Goal: Task Accomplishment & Management: Manage account settings

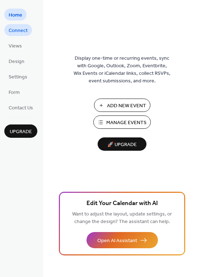
click at [14, 31] on span "Connect" at bounding box center [18, 31] width 19 height 8
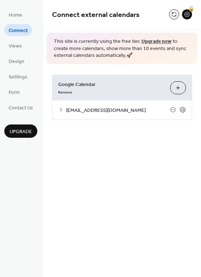
click at [125, 110] on span "[EMAIL_ADDRESS][DOMAIN_NAME]" at bounding box center [118, 110] width 104 height 8
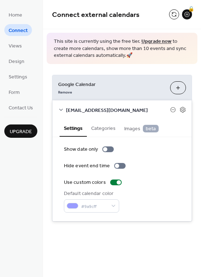
click at [113, 129] on button "Categories" at bounding box center [103, 127] width 33 height 17
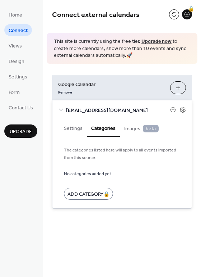
click at [135, 126] on span "Images beta" at bounding box center [141, 129] width 35 height 8
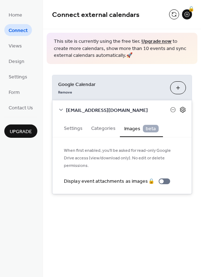
click at [184, 109] on icon at bounding box center [183, 109] width 6 height 6
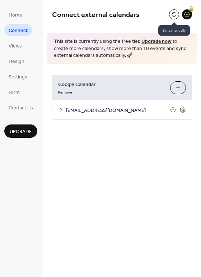
click at [178, 17] on button at bounding box center [174, 14] width 10 height 10
click at [177, 10] on button at bounding box center [174, 14] width 10 height 10
click at [176, 14] on button at bounding box center [174, 14] width 10 height 10
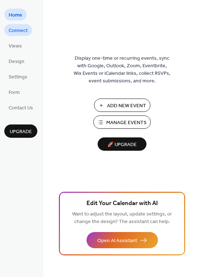
click at [20, 25] on link "Connect" at bounding box center [18, 30] width 28 height 12
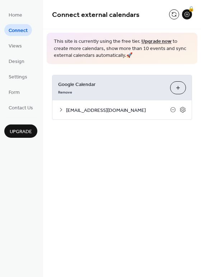
click at [95, 113] on span "[EMAIL_ADDRESS][DOMAIN_NAME]" at bounding box center [118, 110] width 104 height 8
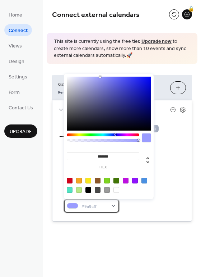
click at [113, 204] on div "#9a9cff" at bounding box center [91, 205] width 55 height 13
click at [72, 178] on div at bounding box center [70, 181] width 6 height 6
type input "*******"
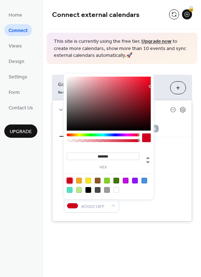
click at [174, 172] on div "Show date only Hide event end time Use custom colors Default calendar color #D0…" at bounding box center [122, 179] width 117 height 67
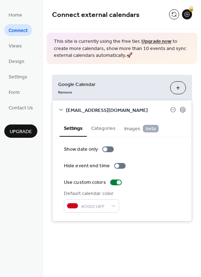
click at [108, 129] on button "Categories" at bounding box center [103, 127] width 33 height 17
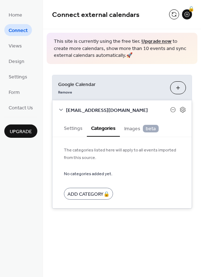
click at [141, 130] on span "Images beta" at bounding box center [141, 129] width 35 height 8
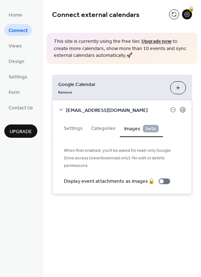
click at [66, 130] on button "Settings" at bounding box center [73, 127] width 27 height 17
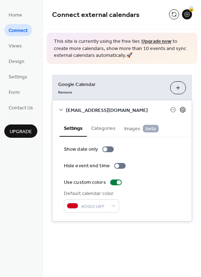
click at [184, 113] on icon at bounding box center [183, 109] width 6 height 6
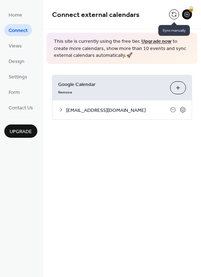
click at [176, 12] on button at bounding box center [174, 14] width 10 height 10
click at [19, 45] on span "Views" at bounding box center [15, 46] width 13 height 8
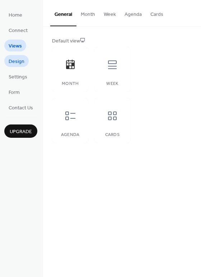
click at [18, 63] on span "Design" at bounding box center [17, 62] width 16 height 8
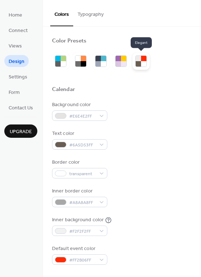
click at [139, 62] on div at bounding box center [138, 63] width 5 height 5
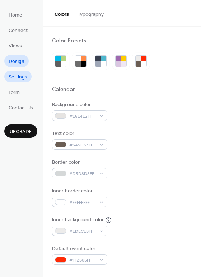
click at [10, 78] on span "Settings" at bounding box center [18, 77] width 19 height 8
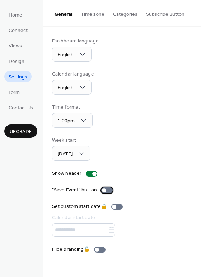
click at [109, 187] on div at bounding box center [107, 190] width 12 height 6
click at [13, 87] on link "Form" at bounding box center [14, 92] width 20 height 12
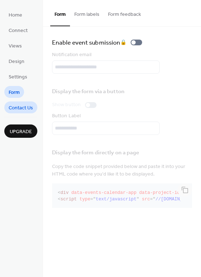
click at [21, 109] on span "Contact Us" at bounding box center [21, 108] width 24 height 8
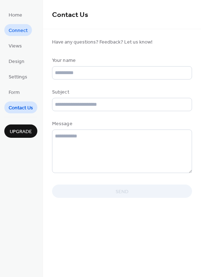
click at [16, 29] on span "Connect" at bounding box center [18, 31] width 19 height 8
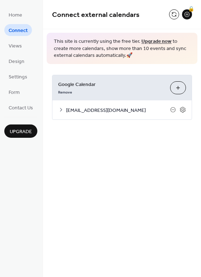
click at [151, 38] on link "Upgrade now" at bounding box center [157, 42] width 30 height 10
